Goal: Information Seeking & Learning: Check status

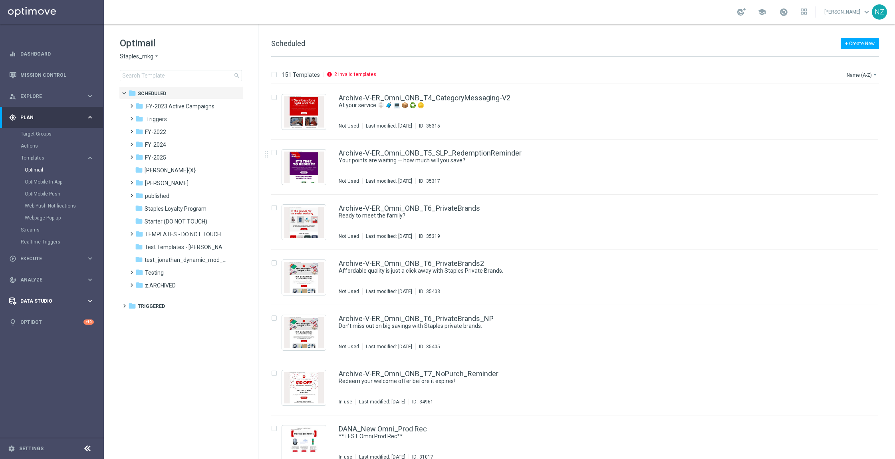
click at [58, 299] on span "Data Studio" at bounding box center [53, 300] width 66 height 5
click at [39, 159] on span "Analyze" at bounding box center [53, 159] width 66 height 5
click at [46, 239] on button "BI Studio keyboard_arrow_right" at bounding box center [58, 236] width 74 height 6
click at [56, 297] on link "Weekly Campaigns Report" at bounding box center [54, 296] width 58 height 6
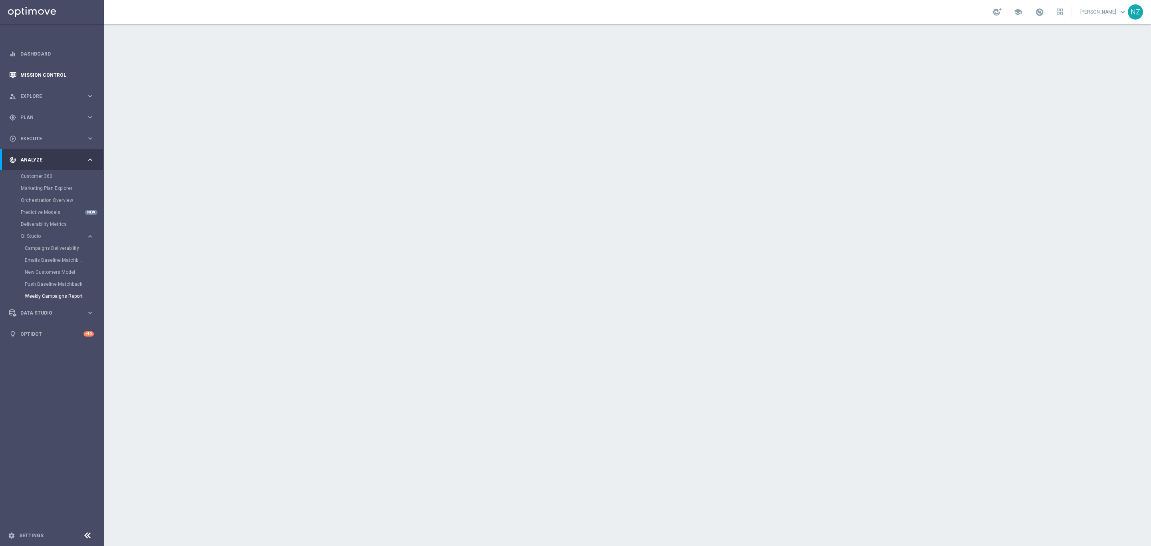
click at [47, 71] on link "Mission Control" at bounding box center [57, 74] width 74 height 21
